Goal: Find specific page/section: Find specific page/section

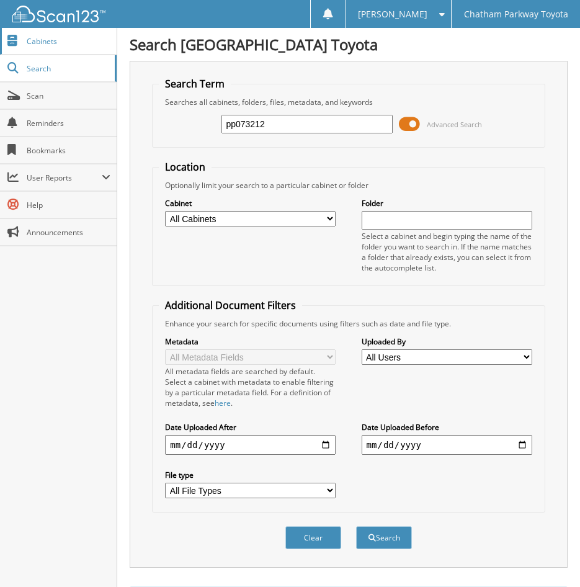
click at [40, 32] on link "Cabinets" at bounding box center [58, 41] width 117 height 27
click at [278, 128] on input "text" at bounding box center [307, 124] width 171 height 19
type input "auto glass"
click at [356, 526] on button "Search" at bounding box center [384, 537] width 56 height 23
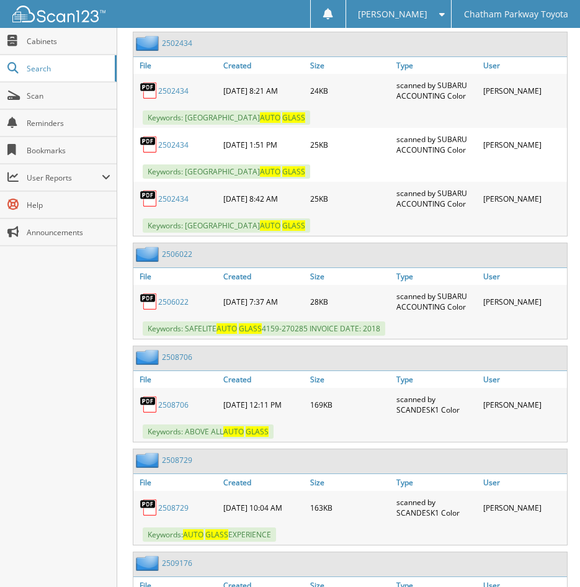
scroll to position [683, 0]
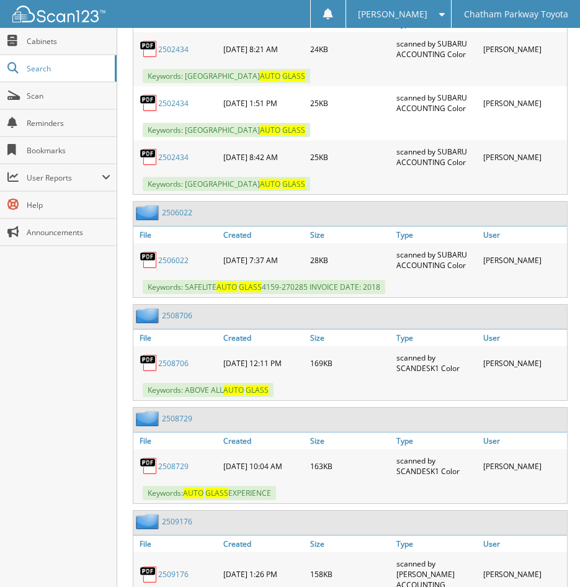
click at [174, 318] on link "2508706" at bounding box center [177, 315] width 30 height 11
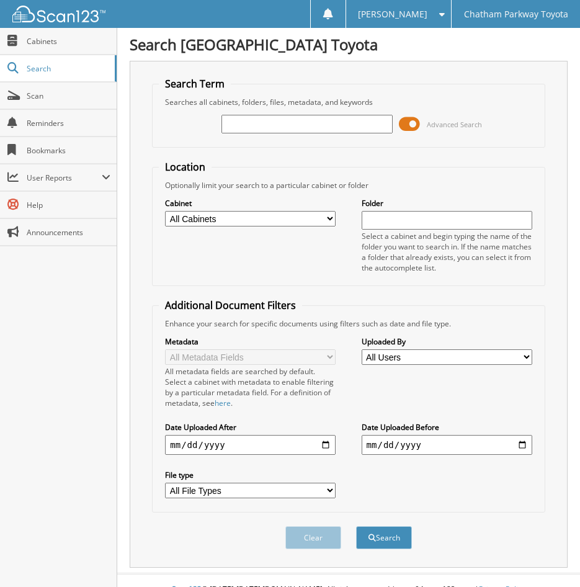
click at [241, 122] on input "text" at bounding box center [307, 124] width 171 height 19
type input "auto glass"
click at [356, 526] on button "Search" at bounding box center [384, 537] width 56 height 23
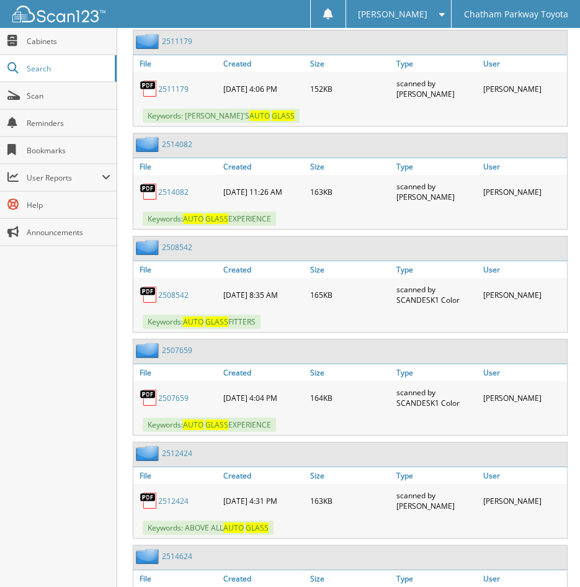
scroll to position [4344, 0]
